Goal: Task Accomplishment & Management: Use online tool/utility

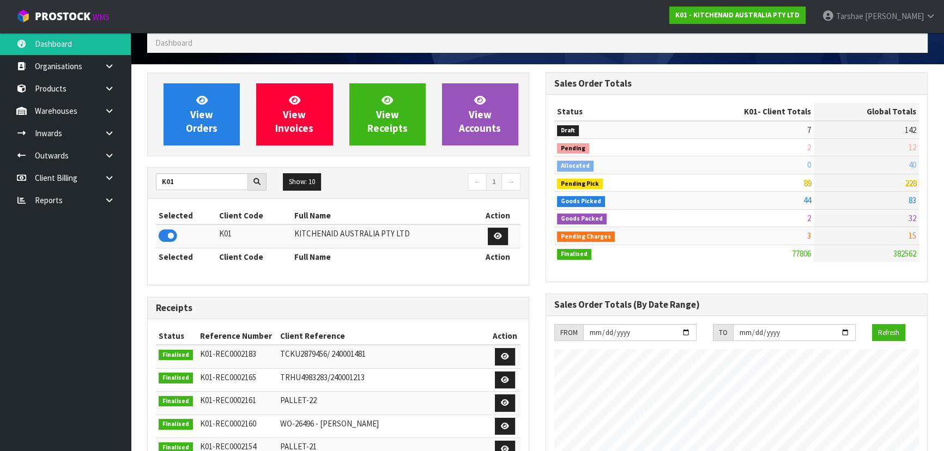
scroll to position [824, 398]
type input "S08"
click at [169, 231] on icon at bounding box center [168, 236] width 19 height 16
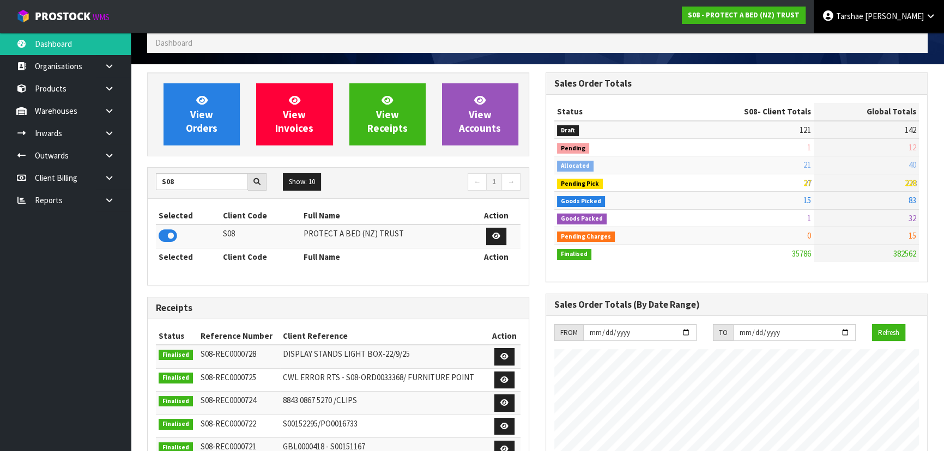
click at [863, 16] on span "Tarshae" at bounding box center [849, 16] width 27 height 10
click at [883, 38] on link "Logout" at bounding box center [900, 43] width 86 height 15
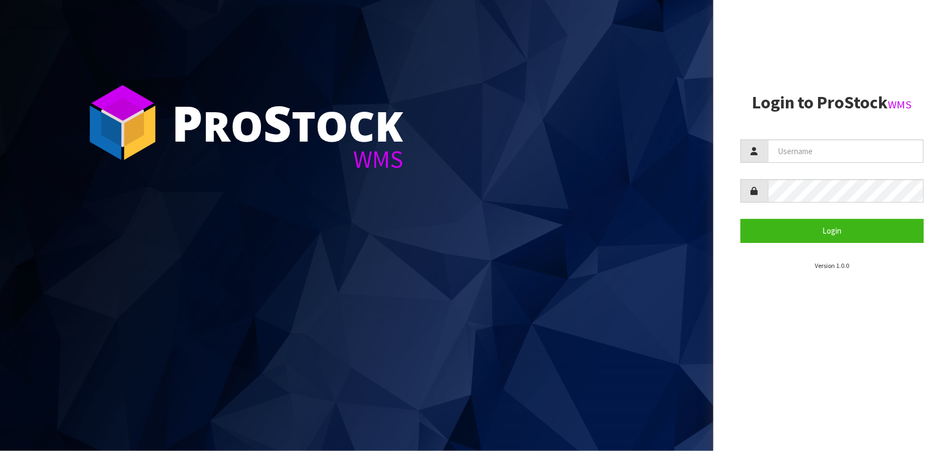
click at [730, 24] on aside "Login to ProStock WMS Login Version 1.0.0" at bounding box center [832, 225] width 238 height 451
